Goal: Transaction & Acquisition: Download file/media

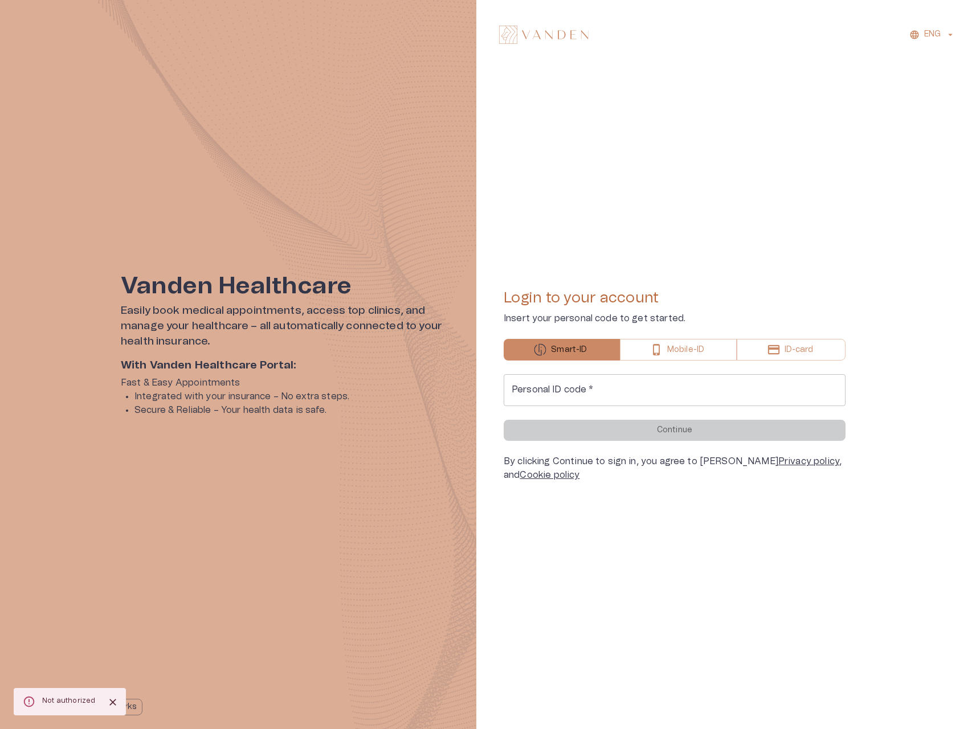
click at [558, 382] on div "Personal ID code   * Personal ID code   *" at bounding box center [675, 390] width 342 height 32
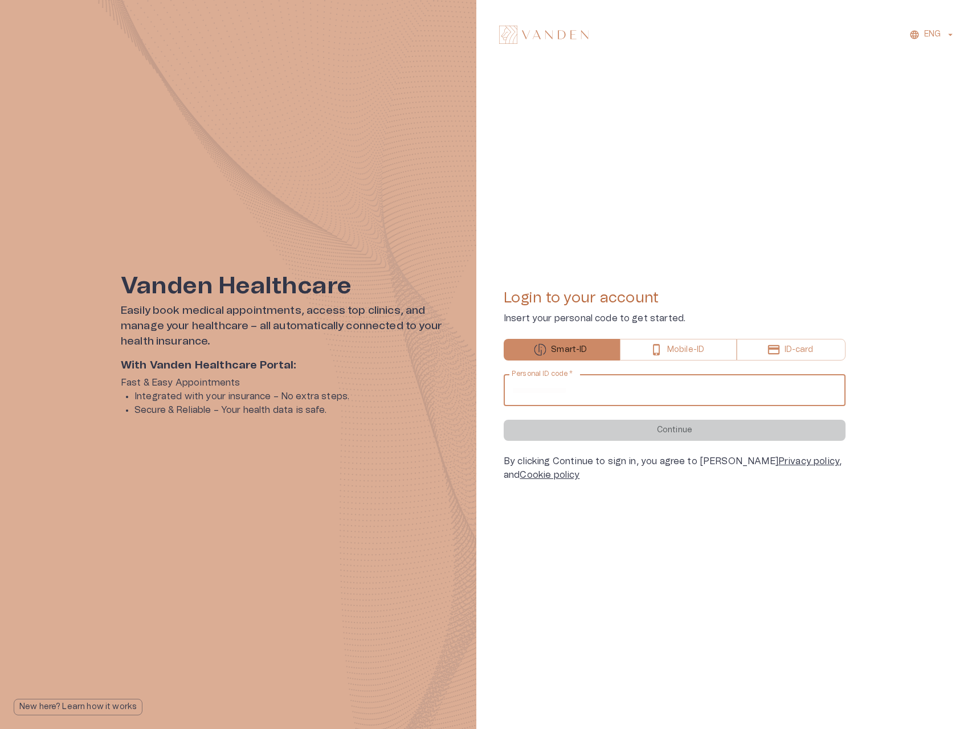
type input "**********"
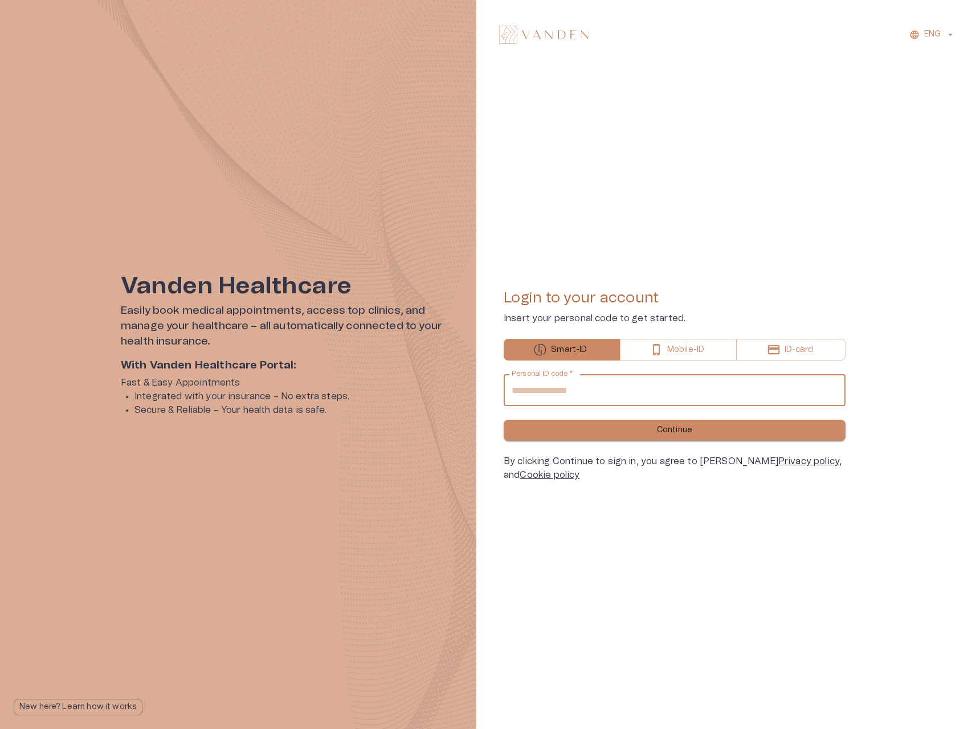
click at [590, 430] on button "Continue" at bounding box center [675, 430] width 342 height 21
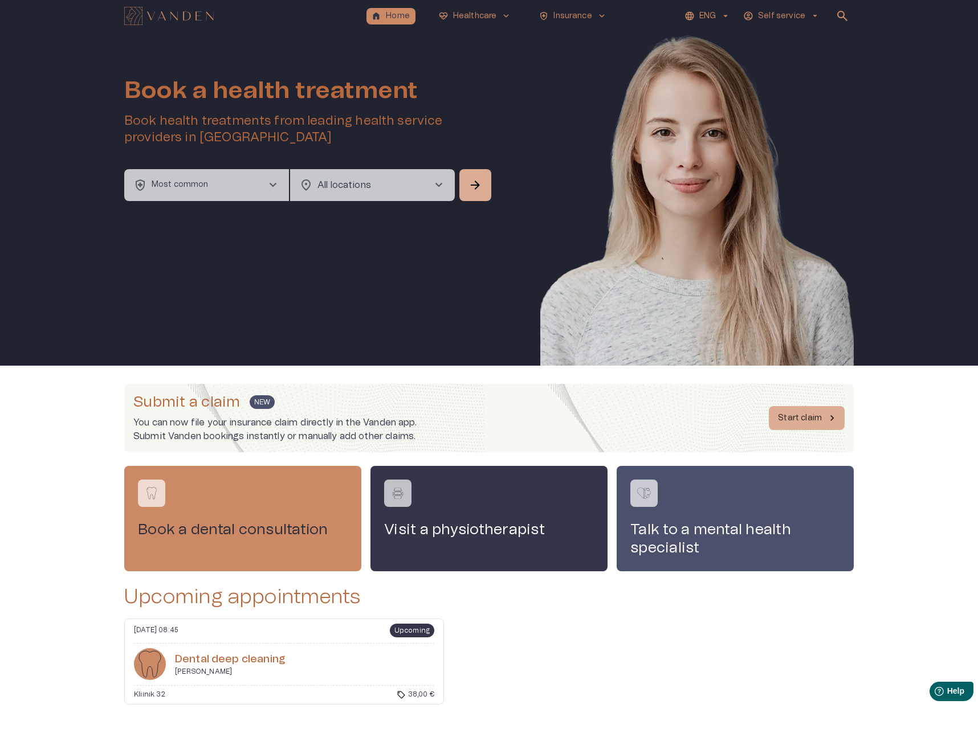
click at [252, 662] on h6 "Dental deep cleaning" at bounding box center [230, 659] width 111 height 15
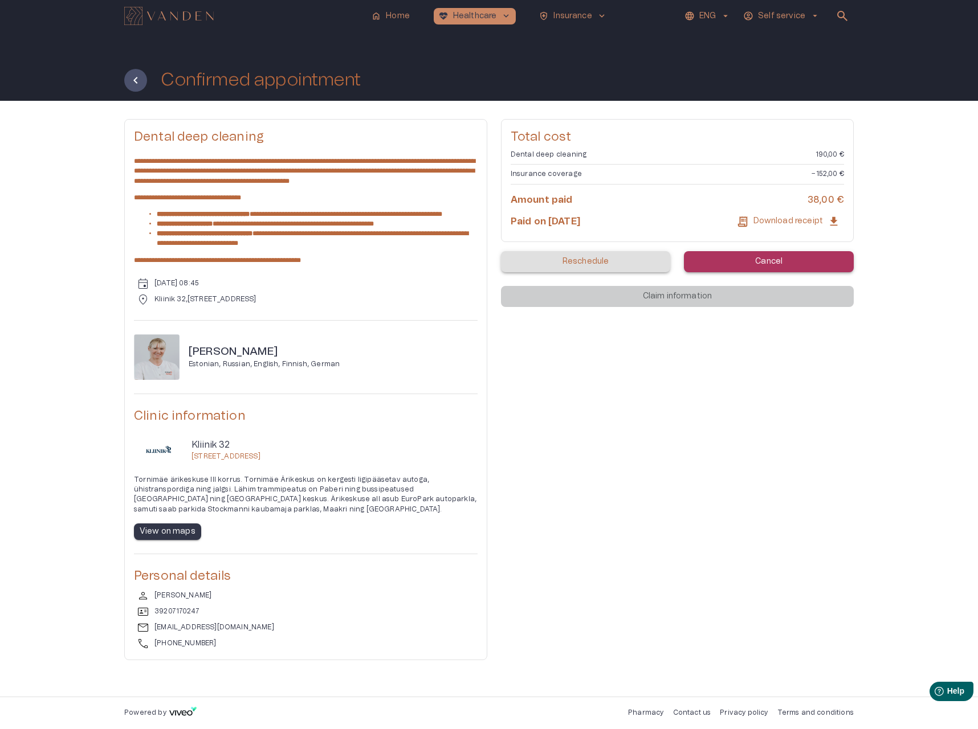
click at [805, 224] on p "Download receipt" at bounding box center [788, 221] width 70 height 12
drag, startPoint x: 542, startPoint y: 234, endPoint x: 523, endPoint y: 221, distance: 23.3
click at [538, 232] on div "Total cost Dental deep cleaning 190,00 € Insurance coverage −152,00 € Amount pa…" at bounding box center [677, 180] width 353 height 123
drag, startPoint x: 508, startPoint y: 221, endPoint x: 640, endPoint y: 223, distance: 131.7
click at [643, 223] on div "Total cost Dental deep cleaning 190,00 € Insurance coverage −152,00 € Amount pa…" at bounding box center [677, 180] width 353 height 123
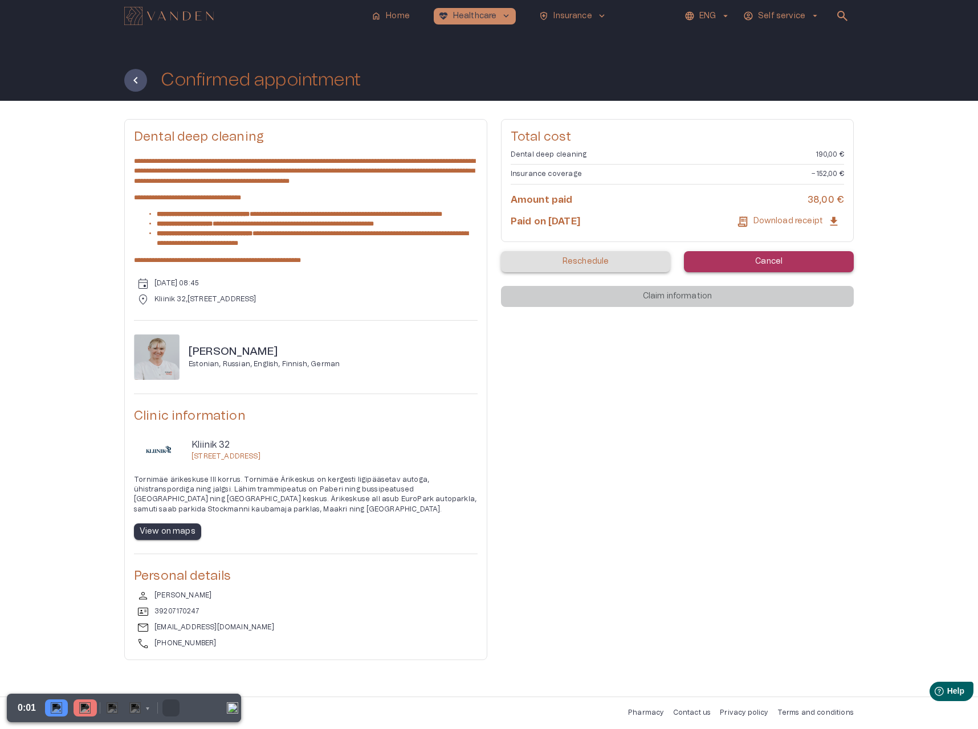
click at [641, 223] on div "Paid on [DATE] Download receipt" at bounding box center [677, 222] width 333 height 22
click at [798, 223] on p "Download receipt" at bounding box center [788, 221] width 70 height 12
click at [85, 709] on img at bounding box center [84, 708] width 11 height 11
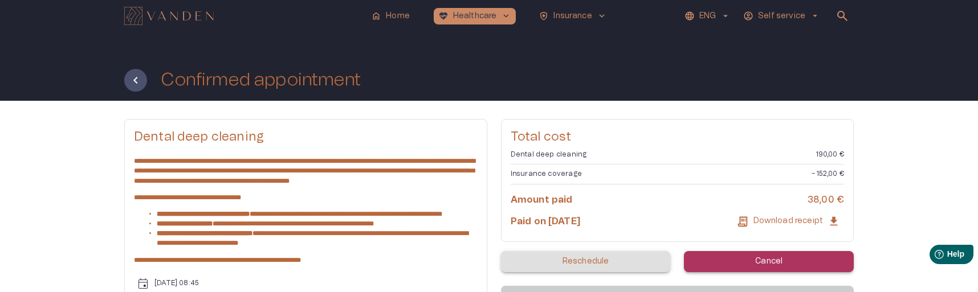
click at [772, 223] on p "Download receipt" at bounding box center [788, 221] width 70 height 12
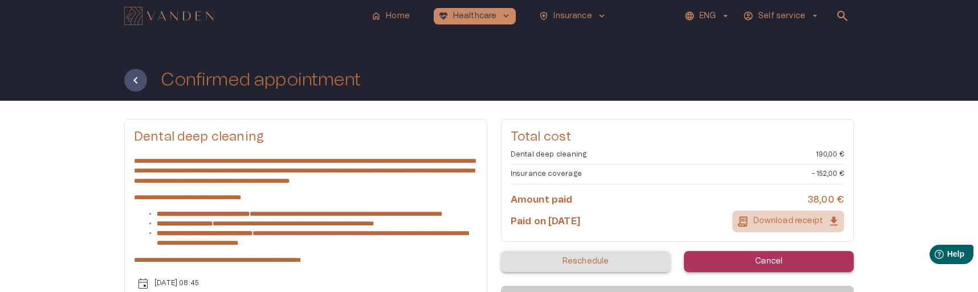
click at [813, 218] on p "Download receipt" at bounding box center [788, 221] width 70 height 12
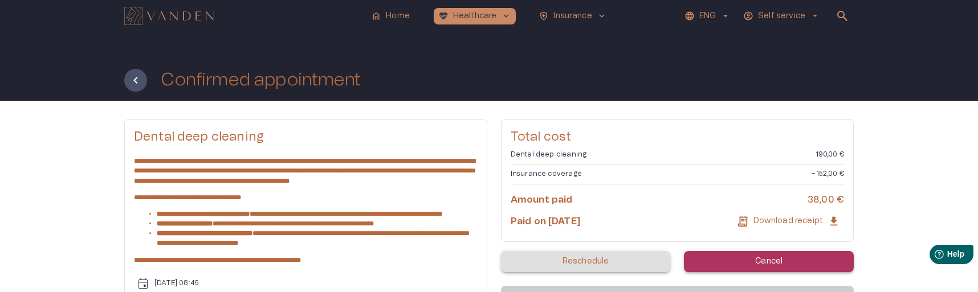
click at [788, 221] on p "Download receipt" at bounding box center [788, 221] width 70 height 12
